Goal: Transaction & Acquisition: Book appointment/travel/reservation

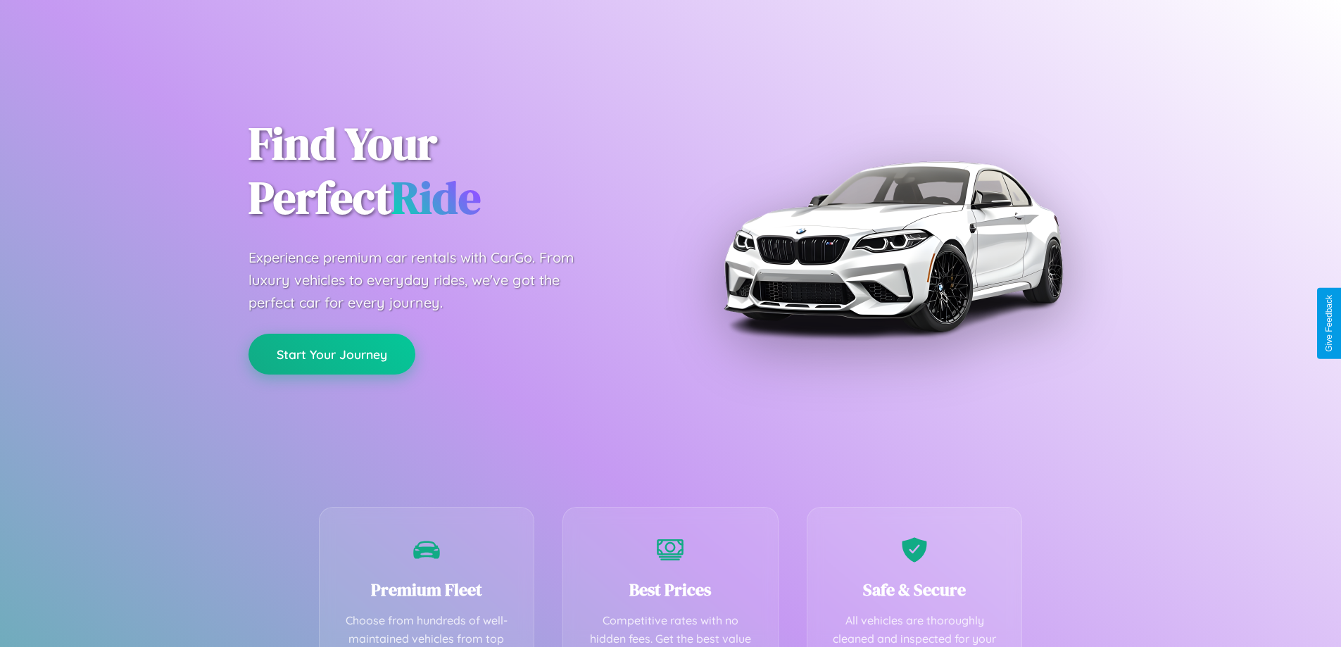
click at [331, 355] on button "Start Your Journey" at bounding box center [331, 354] width 167 height 41
click at [331, 353] on button "Start Your Journey" at bounding box center [331, 354] width 167 height 41
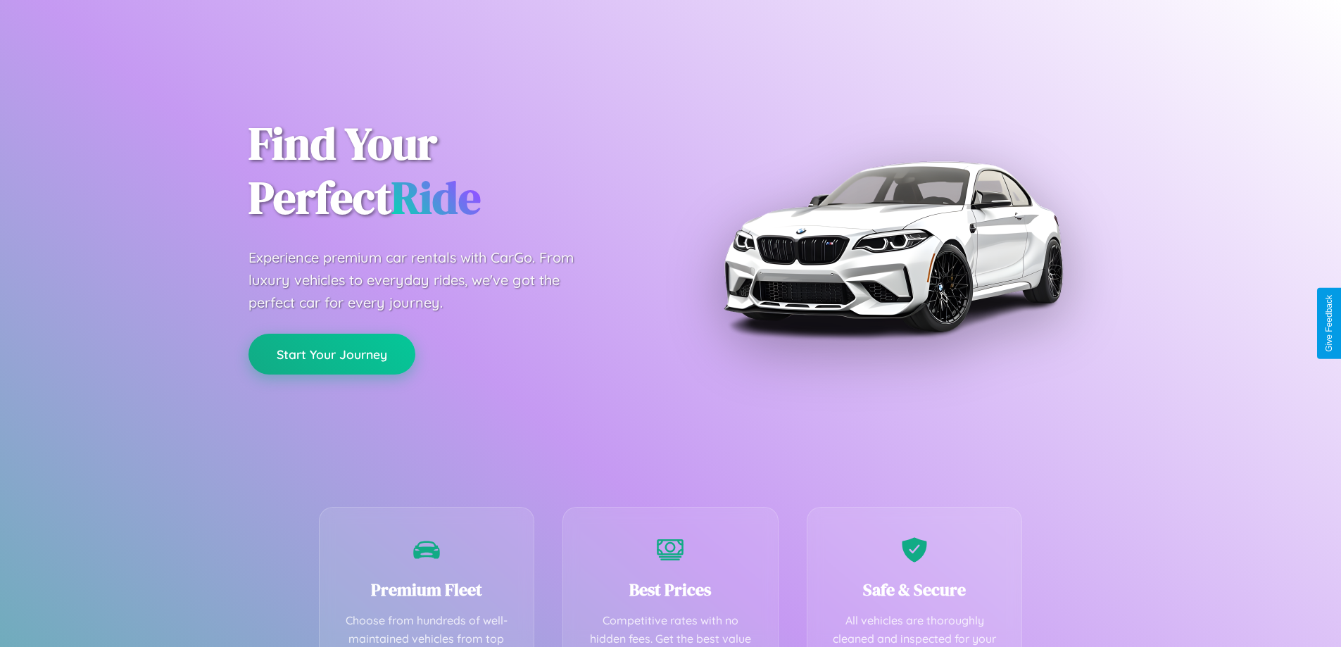
click at [331, 353] on button "Start Your Journey" at bounding box center [331, 354] width 167 height 41
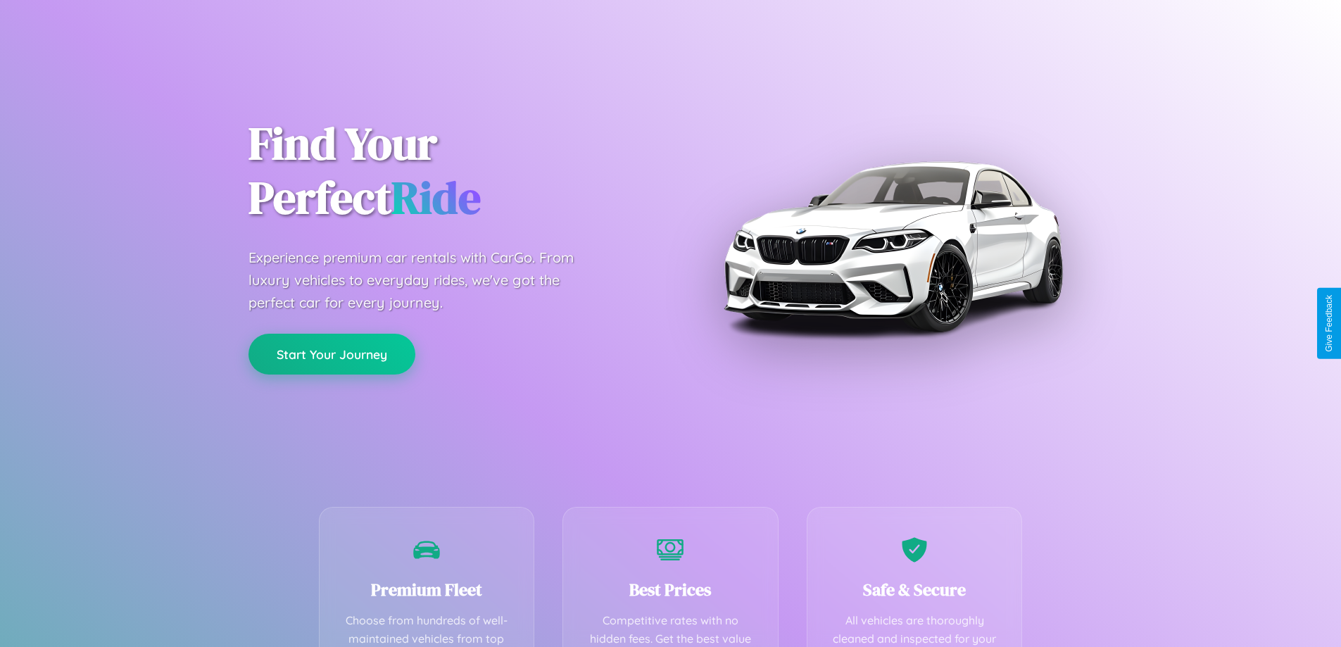
click at [331, 353] on button "Start Your Journey" at bounding box center [331, 354] width 167 height 41
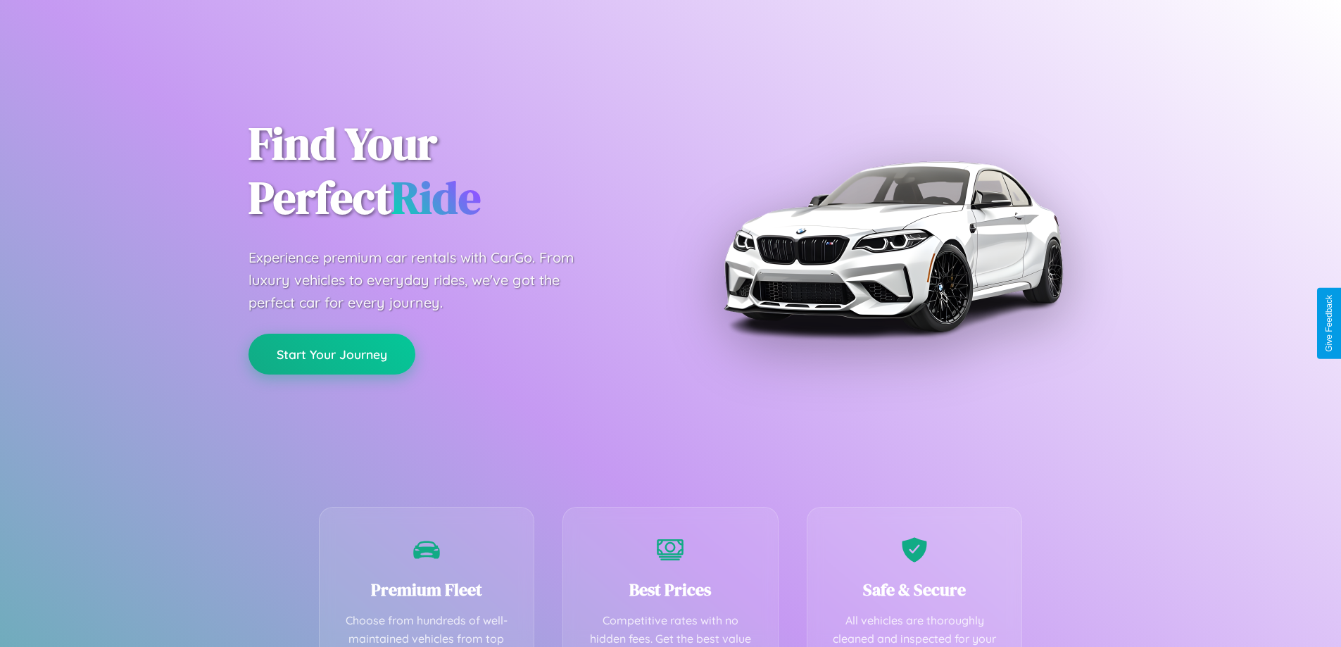
click at [331, 353] on button "Start Your Journey" at bounding box center [331, 354] width 167 height 41
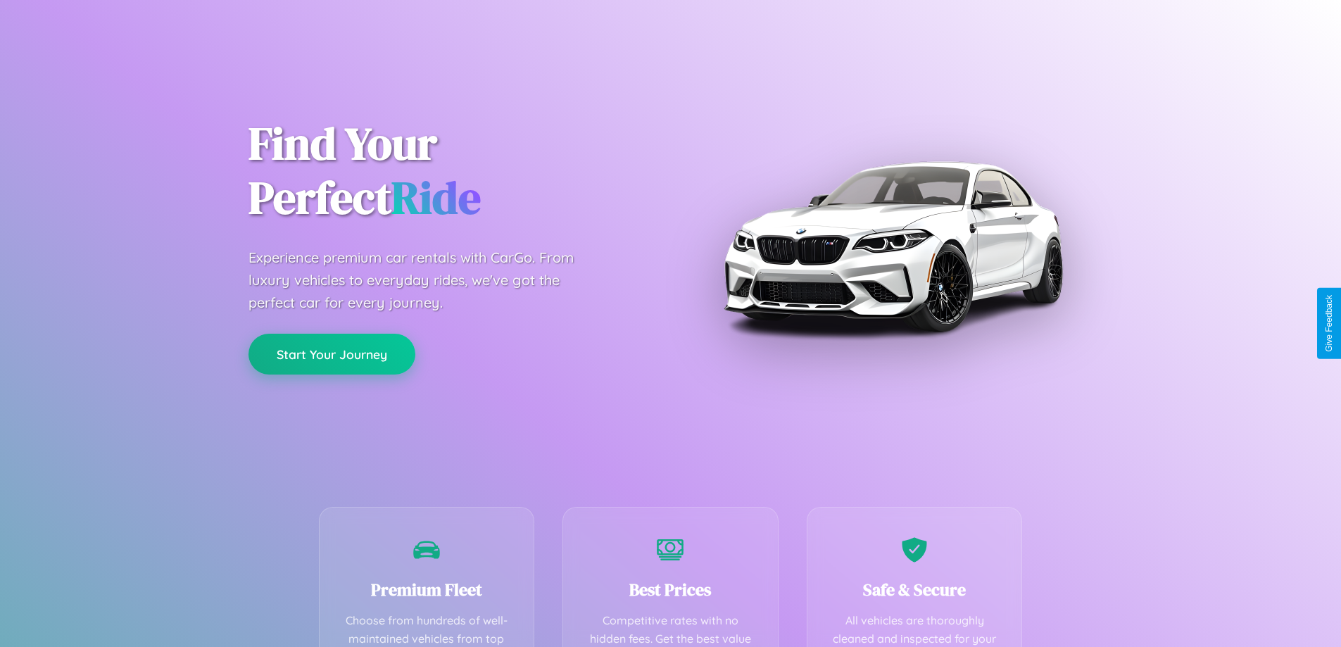
click at [331, 353] on button "Start Your Journey" at bounding box center [331, 354] width 167 height 41
